Goal: Check status: Check status

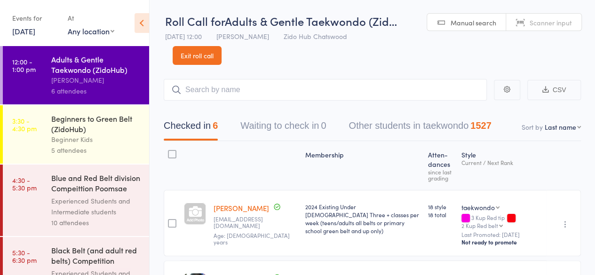
click at [108, 187] on div "Blue and Red Belt division Compeittion Poomsae (Zi..." at bounding box center [96, 184] width 90 height 23
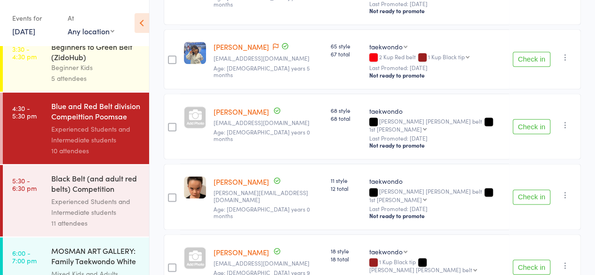
scroll to position [73, 0]
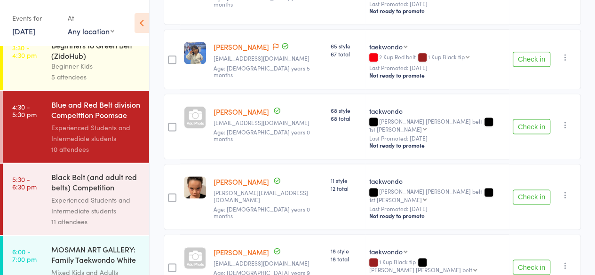
click at [117, 213] on div "Experienced Students and Intermediate students" at bounding box center [96, 206] width 90 height 22
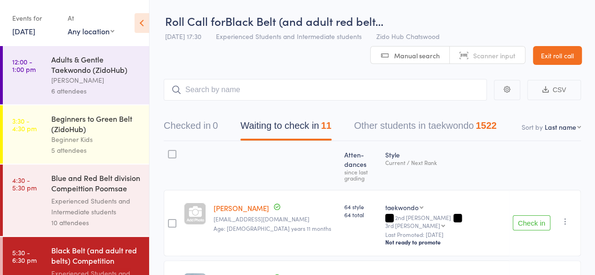
click at [108, 149] on div "5 attendees" at bounding box center [96, 150] width 90 height 11
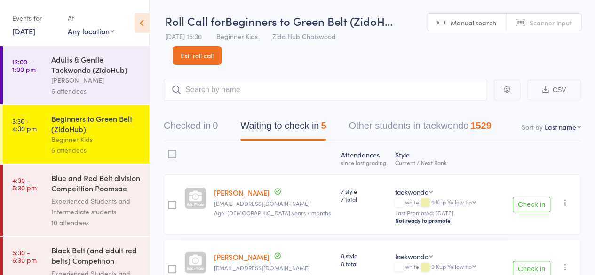
click at [242, 63] on header "Roll Call for Beginners to Green Belt (ZidoH… [DATE] 15:30 Beginner Kids Zido H…" at bounding box center [371, 32] width 445 height 65
